Goal: Task Accomplishment & Management: Complete application form

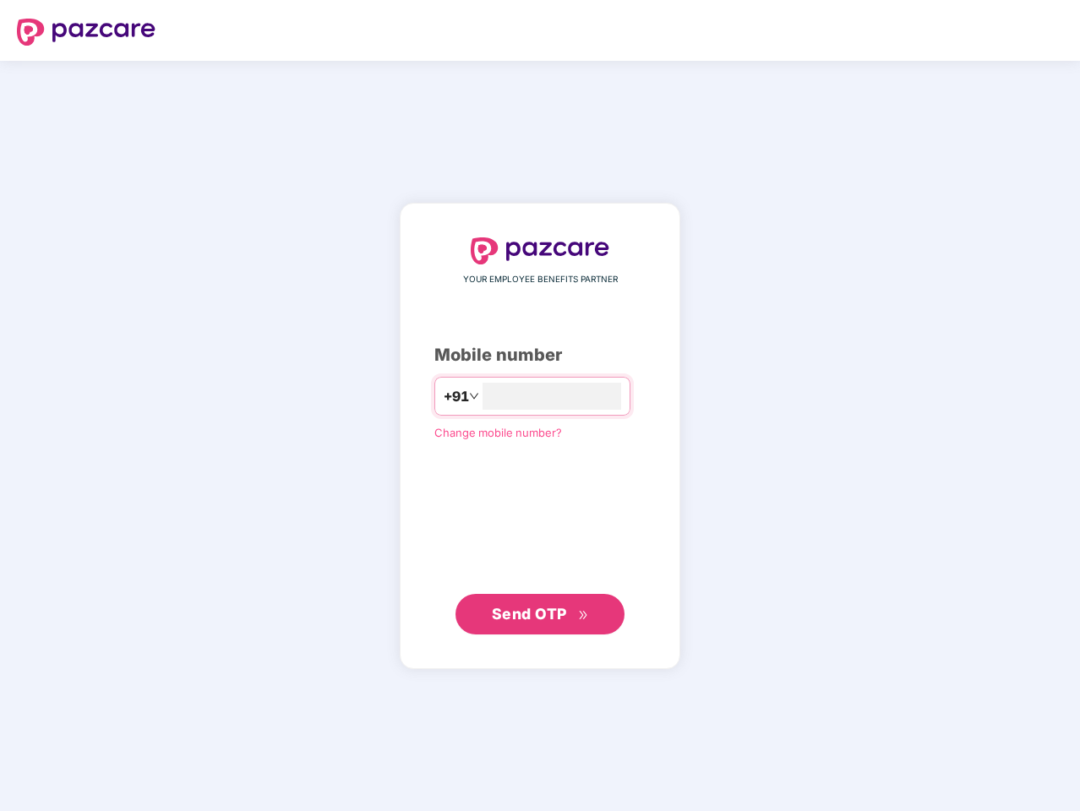
click at [540, 406] on input "number" at bounding box center [552, 396] width 139 height 27
click at [86, 32] on img at bounding box center [86, 32] width 139 height 27
click at [443, 396] on span "+91" at bounding box center [455, 396] width 25 height 21
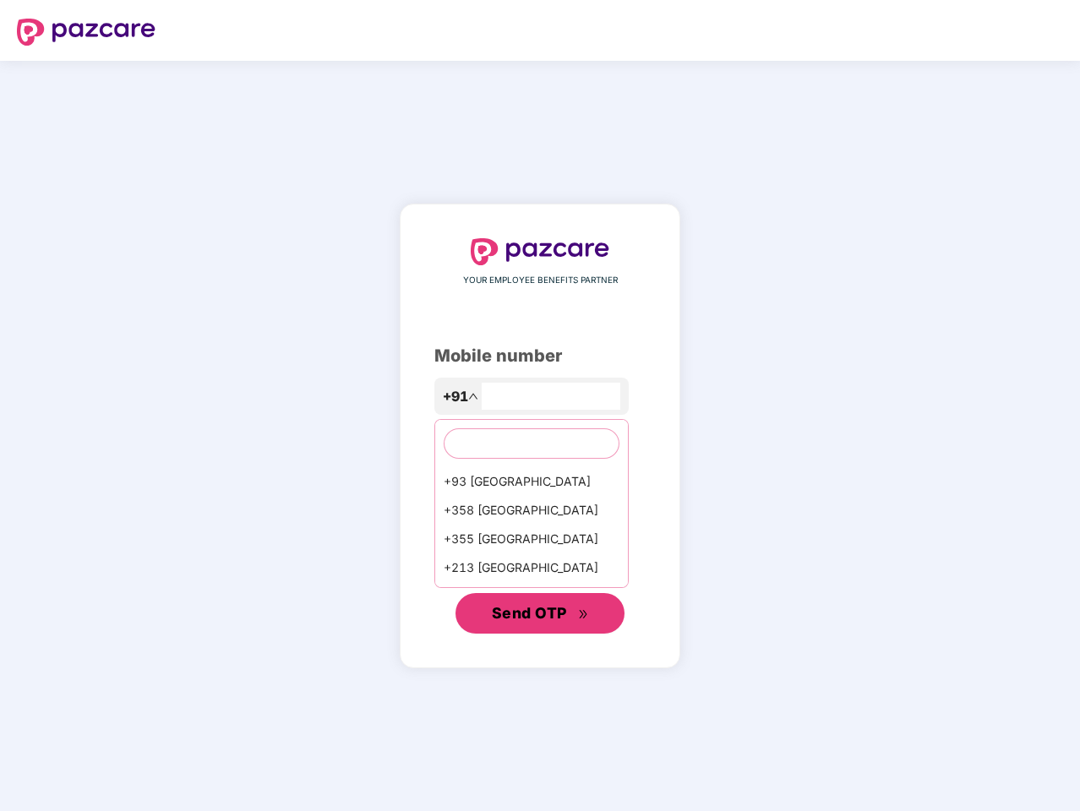
click at [540, 615] on span "Send OTP" at bounding box center [529, 613] width 75 height 18
